Goal: Task Accomplishment & Management: Manage account settings

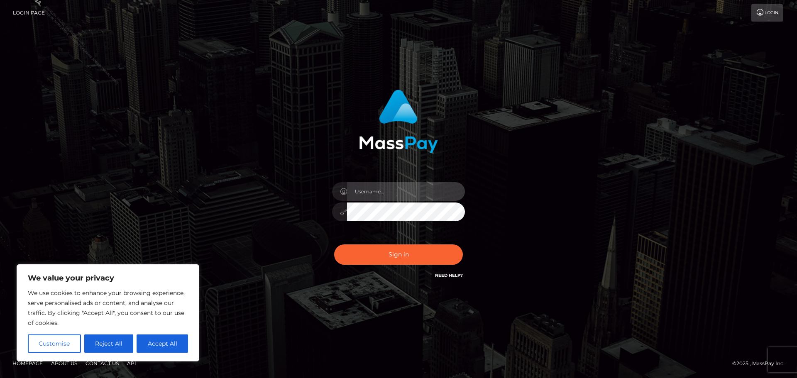
click at [373, 186] on input "text" at bounding box center [406, 191] width 118 height 19
type input "Philip.Silversocial"
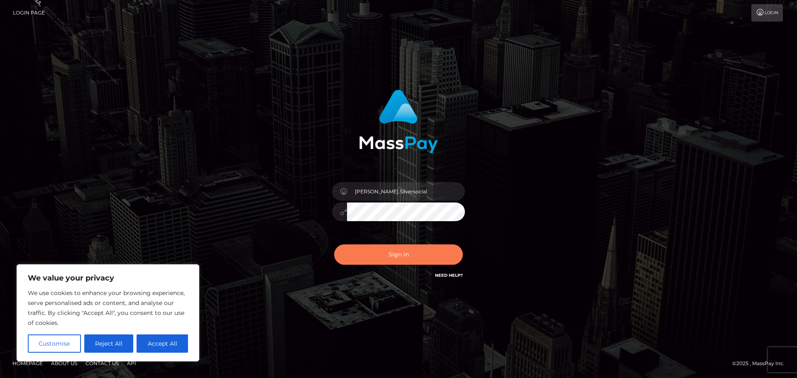
click at [410, 250] on button "Sign in" at bounding box center [398, 254] width 129 height 20
click at [601, 139] on div "Philip.Silversocial Sign in" at bounding box center [398, 188] width 473 height 211
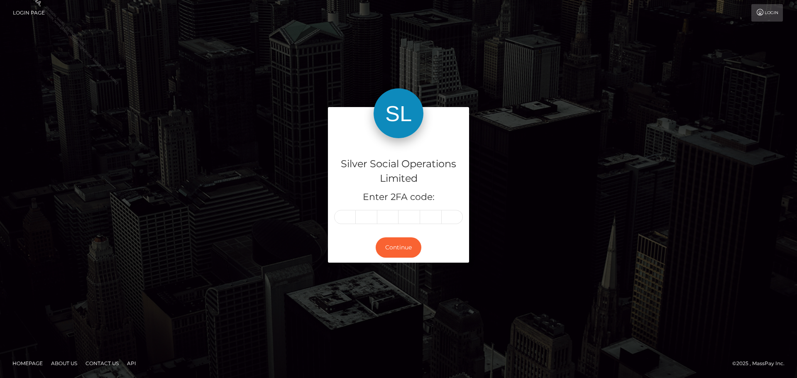
click at [348, 214] on input "text" at bounding box center [345, 217] width 22 height 14
type input "1"
type input "8"
type input "0"
type input "9"
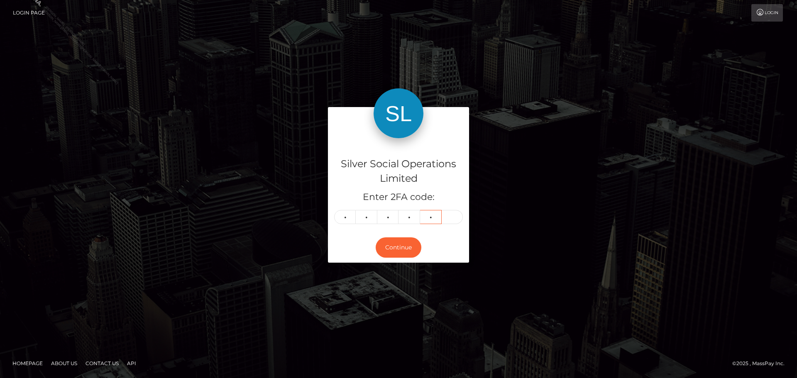
type input "9"
type input "0"
